Goal: Transaction & Acquisition: Purchase product/service

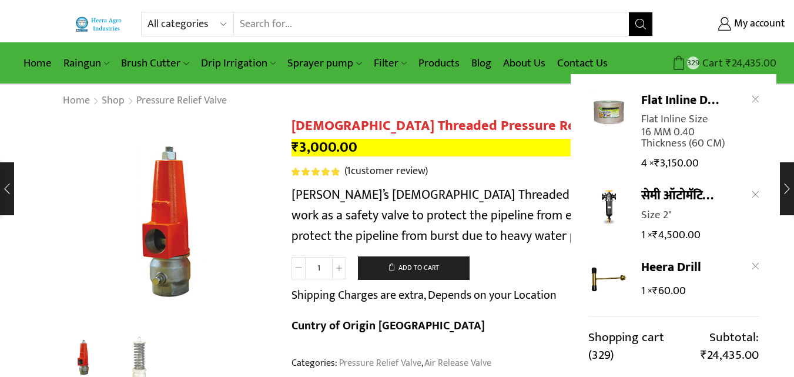
click at [720, 61] on span "Cart" at bounding box center [711, 63] width 24 height 16
click at [710, 61] on span "Cart" at bounding box center [711, 63] width 24 height 16
click at [743, 62] on bdi "₹ 24,435.00" at bounding box center [751, 63] width 51 height 18
click at [730, 61] on span "₹" at bounding box center [729, 63] width 6 height 18
click at [695, 63] on span "329" at bounding box center [693, 62] width 12 height 12
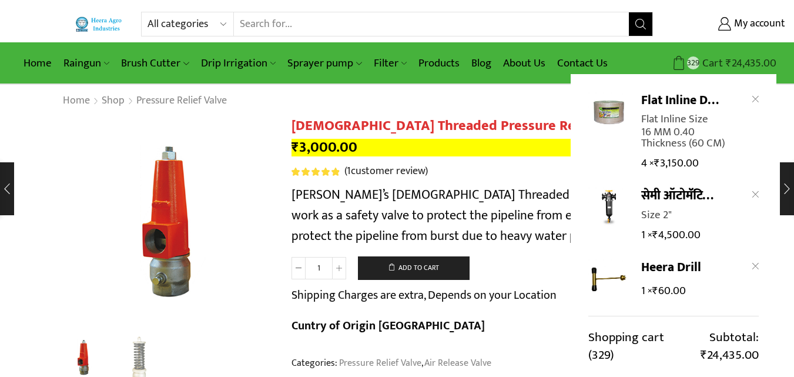
click at [740, 56] on bdi "₹ 24,435.00" at bounding box center [751, 63] width 51 height 18
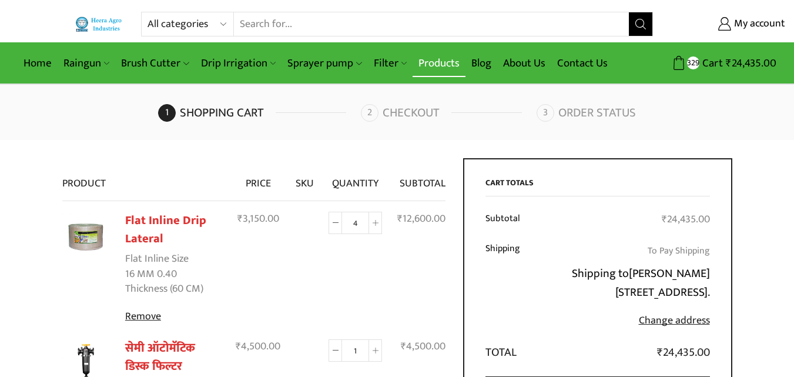
click at [426, 71] on link "Products" at bounding box center [438, 63] width 53 height 28
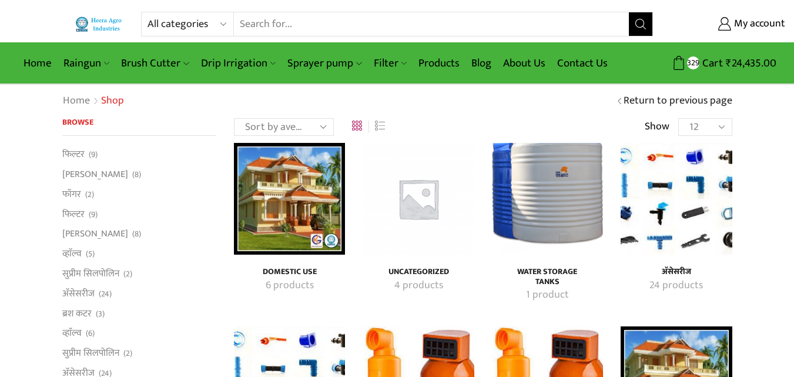
drag, startPoint x: 662, startPoint y: 194, endPoint x: 669, endPoint y: 187, distance: 9.6
click at [663, 193] on img "Visit product category अ‍ॅसेसरीज" at bounding box center [675, 198] width 111 height 111
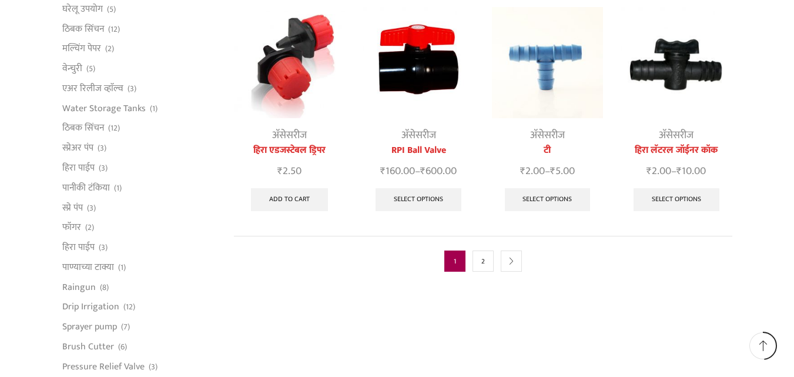
scroll to position [625, 0]
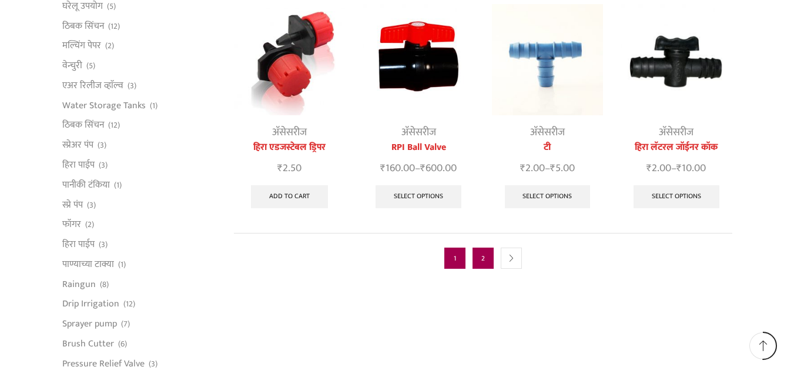
click at [486, 247] on link "2" at bounding box center [482, 257] width 21 height 21
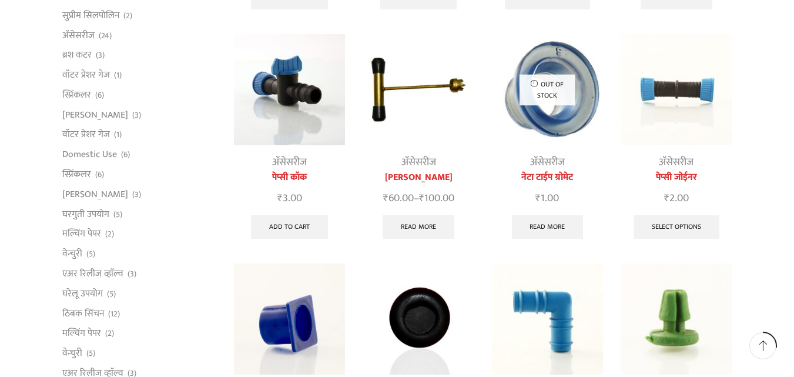
scroll to position [341, 0]
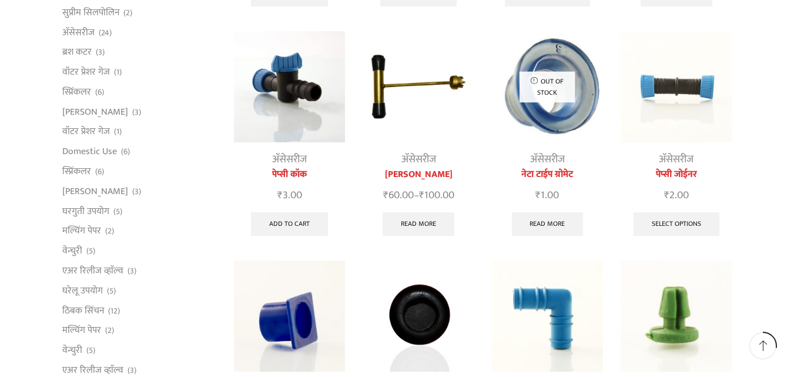
click at [274, 129] on img at bounding box center [289, 86] width 111 height 111
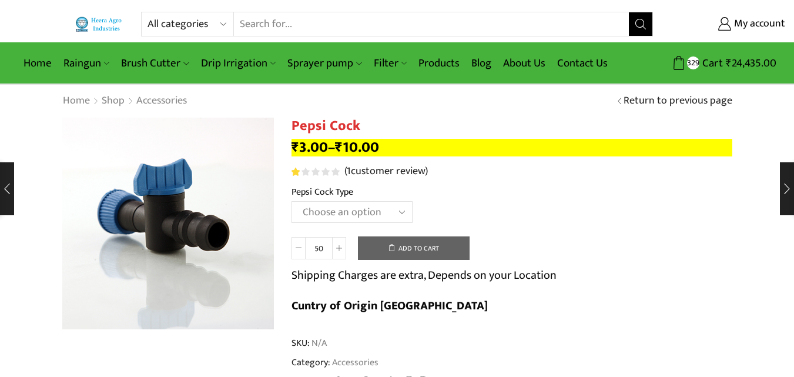
click at [378, 212] on select "Choose an option 16 MM 20 MM" at bounding box center [351, 212] width 121 height 22
click at [291, 201] on select "Choose an option 16 MM 20 MM" at bounding box center [351, 212] width 121 height 22
select select "16 MM"
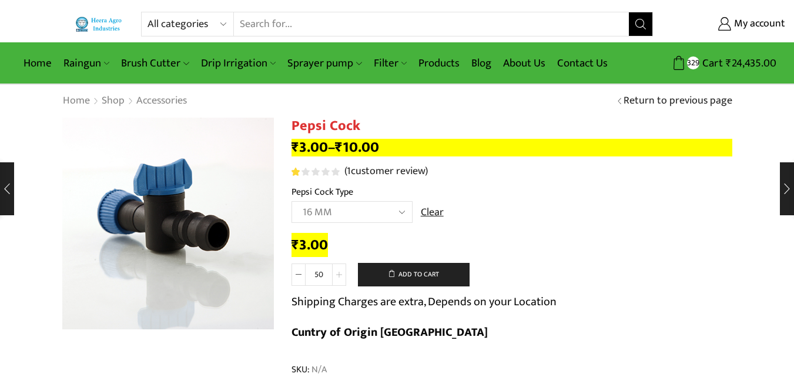
click at [338, 268] on span at bounding box center [339, 274] width 14 height 22
click at [338, 269] on span at bounding box center [339, 274] width 14 height 22
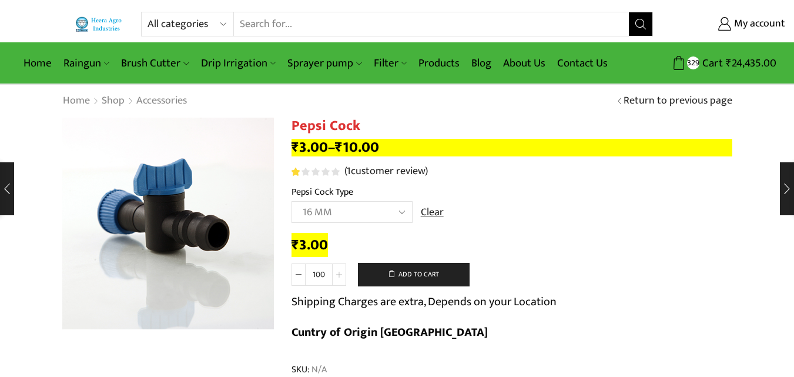
click at [340, 274] on icon at bounding box center [339, 274] width 6 height 6
click at [343, 275] on span at bounding box center [339, 274] width 14 height 22
click at [344, 275] on span at bounding box center [339, 274] width 14 height 22
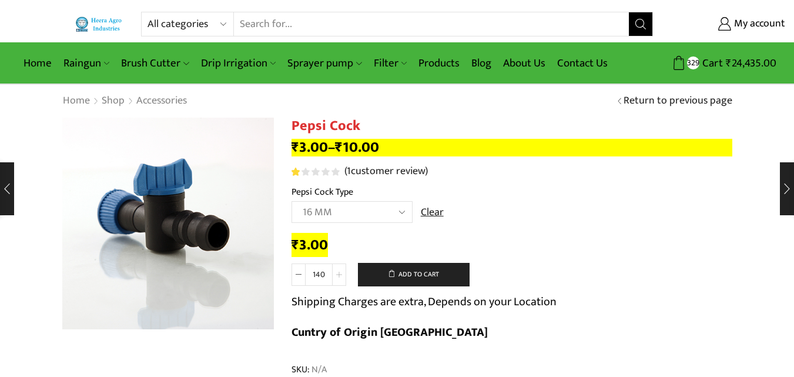
type input "150"
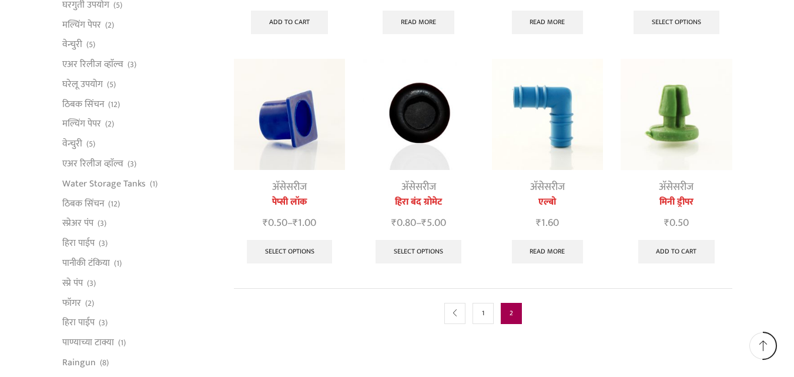
scroll to position [510, 0]
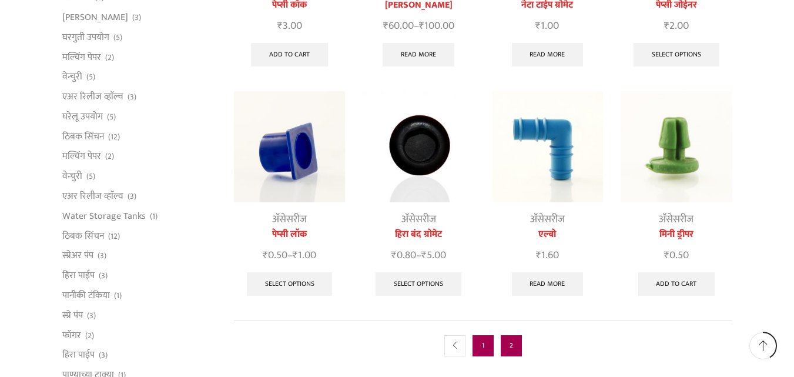
click at [487, 342] on link "1" at bounding box center [482, 345] width 21 height 21
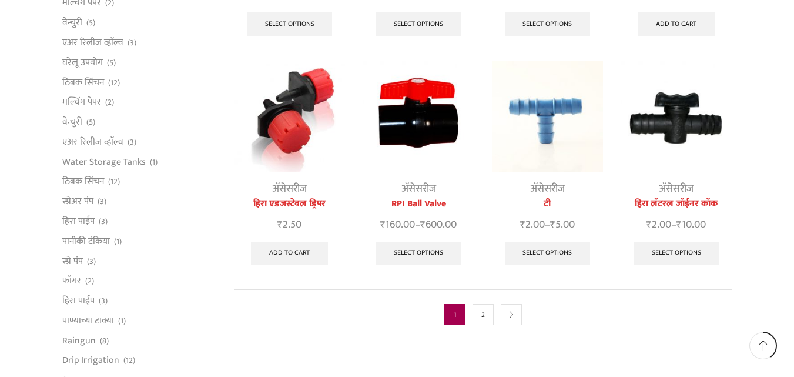
scroll to position [628, 0]
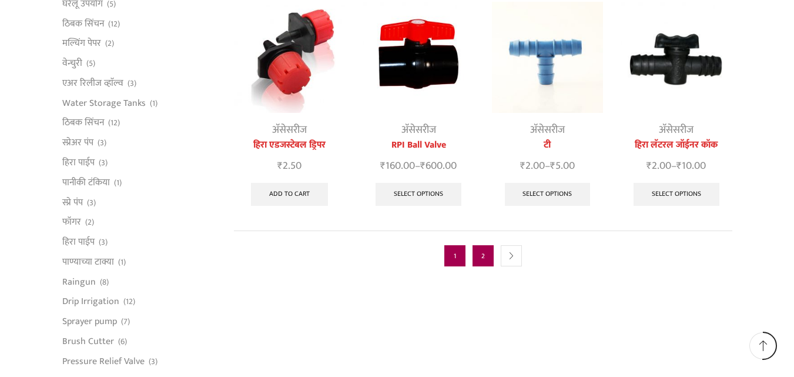
click at [491, 245] on link "2" at bounding box center [482, 255] width 21 height 21
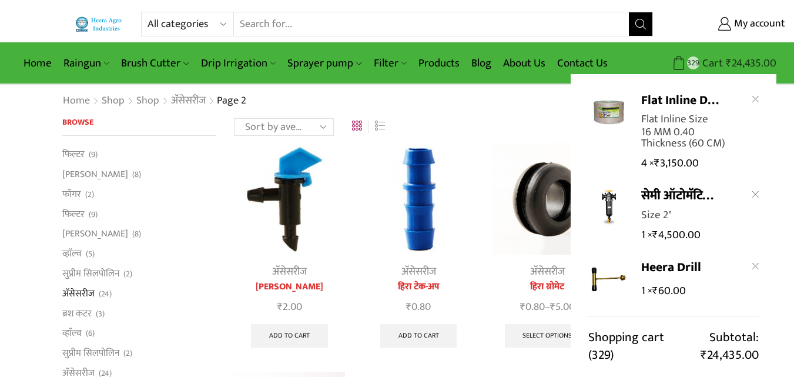
click at [686, 63] on icon at bounding box center [679, 63] width 15 height 15
click at [717, 63] on span "Cart" at bounding box center [711, 63] width 24 height 16
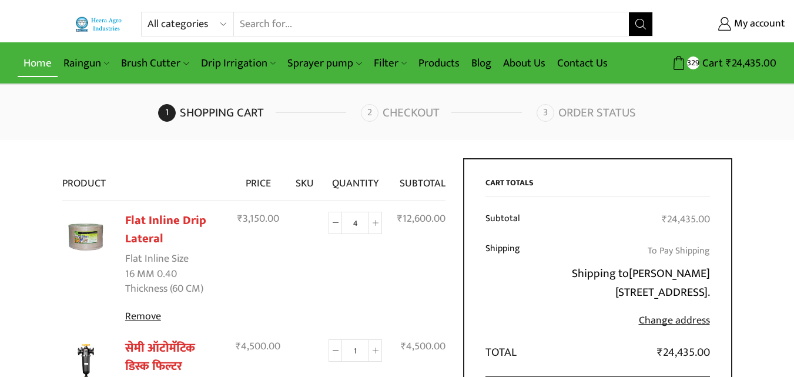
click at [38, 61] on link "Home" at bounding box center [38, 63] width 40 height 28
